Goal: Information Seeking & Learning: Learn about a topic

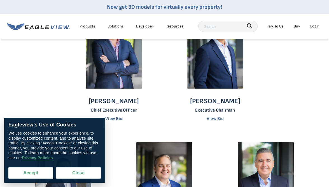
click at [36, 167] on button "Accept" at bounding box center [30, 172] width 45 height 11
checkbox input "true"
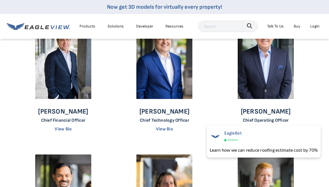
scroll to position [180, 0]
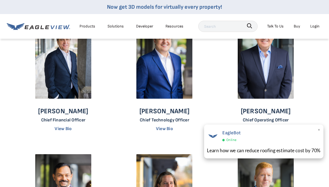
click at [320, 129] on span "×" at bounding box center [319, 130] width 3 height 8
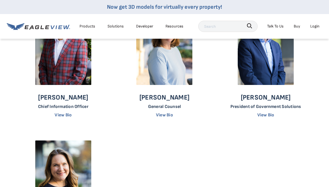
scroll to position [334, 0]
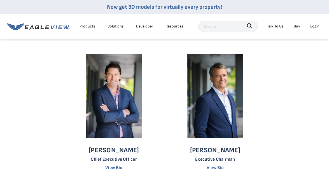
scroll to position [0, 0]
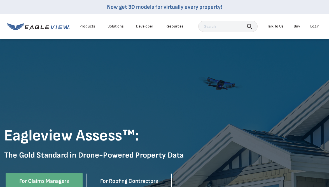
click at [88, 24] on div "Products" at bounding box center [88, 26] width 16 height 5
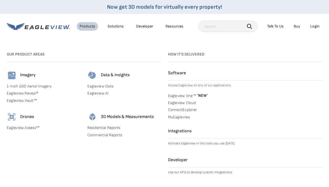
scroll to position [81, 0]
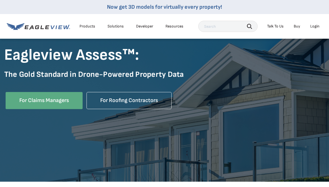
click at [87, 26] on div "Products" at bounding box center [88, 26] width 16 height 5
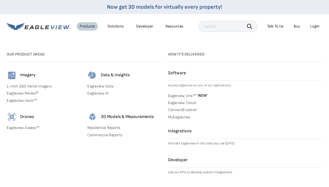
scroll to position [0, 0]
click at [21, 126] on link "Eagleview Assess™" at bounding box center [44, 127] width 74 height 5
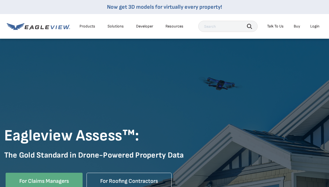
click at [86, 26] on div "Products" at bounding box center [88, 26] width 16 height 5
click at [112, 25] on div "Solutions" at bounding box center [116, 26] width 16 height 5
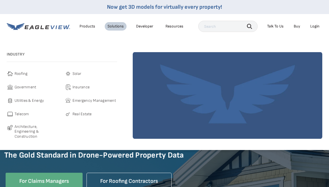
click at [142, 28] on link "Developer" at bounding box center [144, 26] width 17 height 5
